Goal: Use online tool/utility: Utilize a website feature to perform a specific function

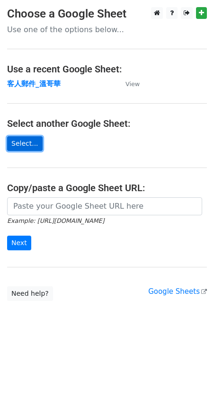
click at [28, 143] on link "Select..." at bounding box center [24, 143] width 35 height 15
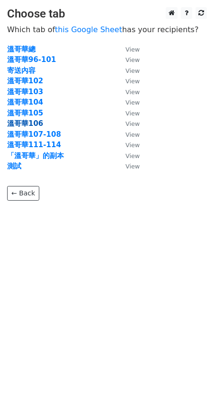
click at [37, 125] on strong "溫哥華106" at bounding box center [25, 123] width 36 height 9
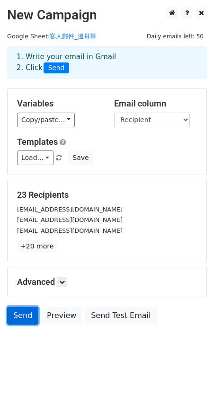
click at [28, 317] on link "Send" at bounding box center [22, 316] width 31 height 18
